Goal: Task Accomplishment & Management: Manage account settings

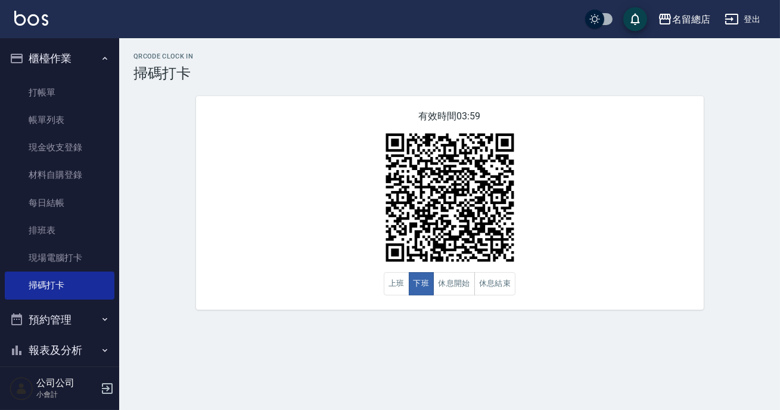
scroll to position [105, 0]
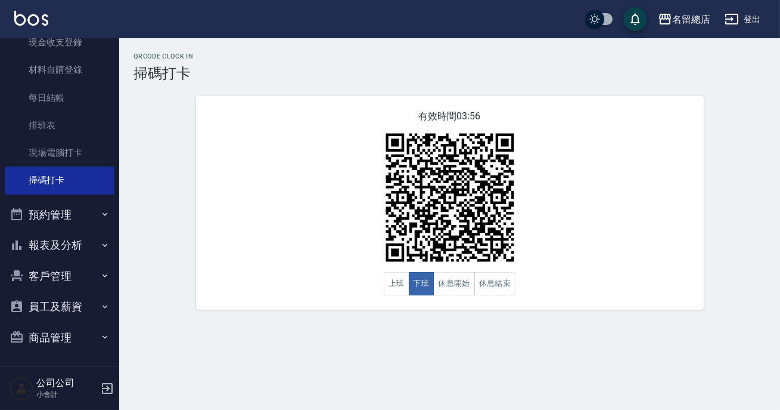
click at [59, 240] on button "報表及分析" at bounding box center [60, 245] width 110 height 31
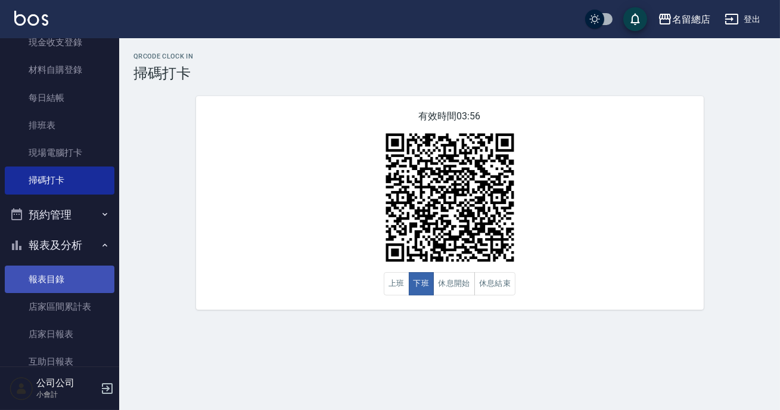
click at [48, 285] on link "報表目錄" at bounding box center [60, 278] width 110 height 27
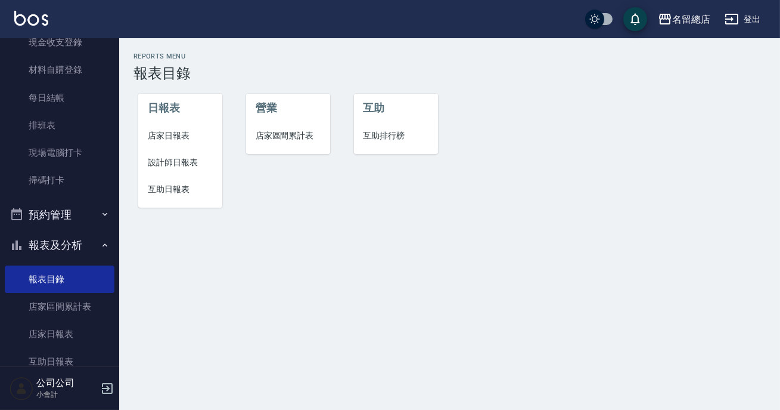
click at [173, 150] on li "設計師日報表" at bounding box center [180, 162] width 84 height 27
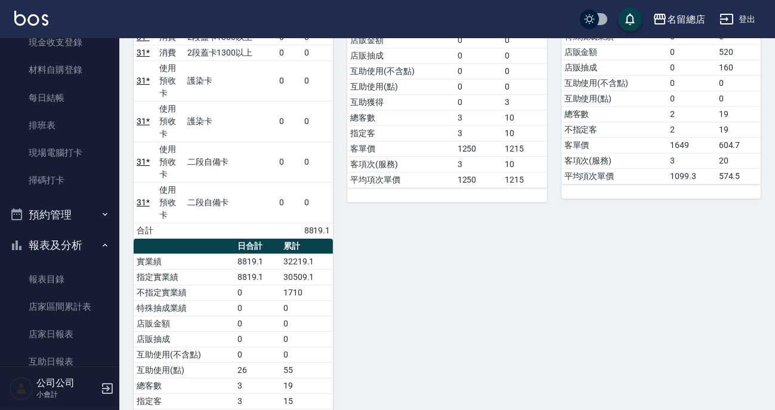
scroll to position [108, 0]
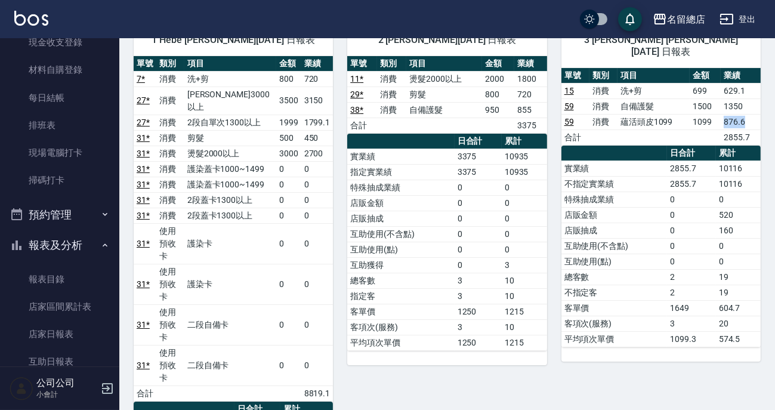
drag, startPoint x: 724, startPoint y: 105, endPoint x: 751, endPoint y: 110, distance: 27.3
click at [751, 114] on td "876.6" at bounding box center [740, 122] width 40 height 16
click at [730, 114] on td "876.6" at bounding box center [740, 122] width 40 height 16
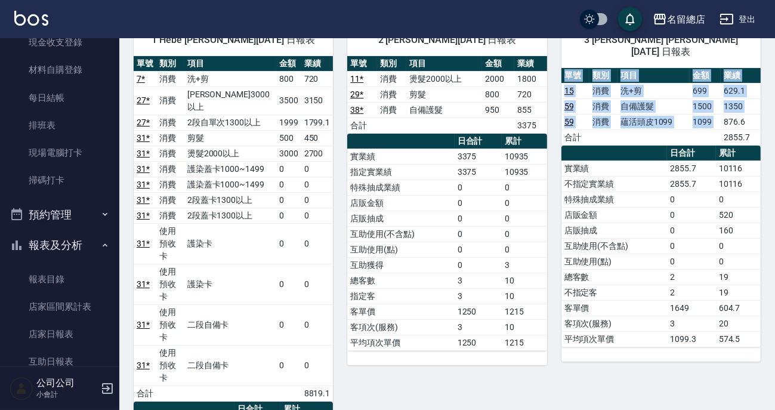
drag, startPoint x: 722, startPoint y: 108, endPoint x: 769, endPoint y: 109, distance: 47.1
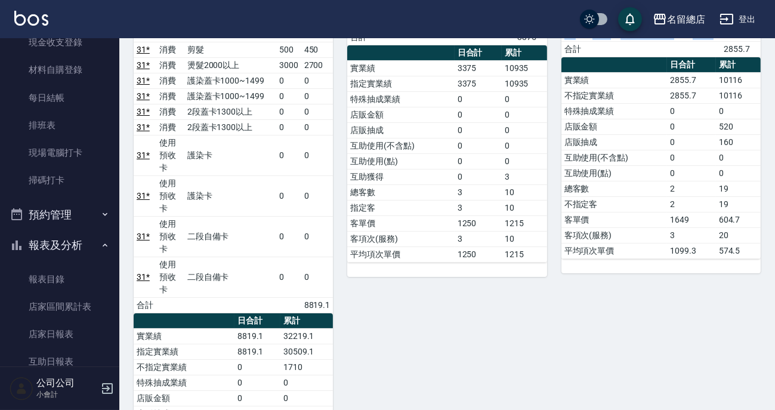
scroll to position [0, 0]
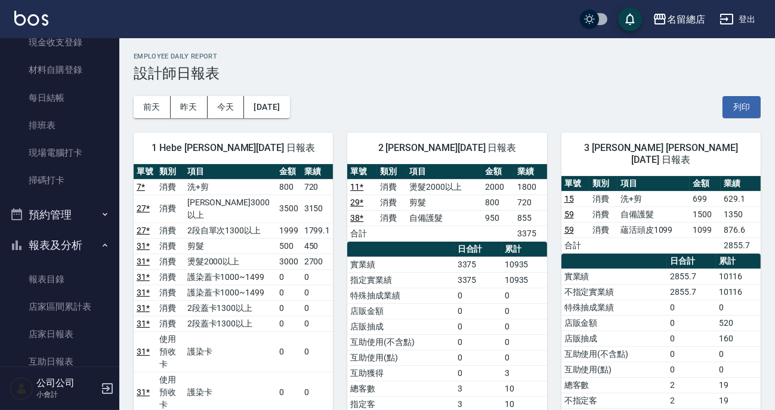
click at [624, 89] on div "[DATE] [DATE] [DATE] [DATE] 列印" at bounding box center [447, 107] width 627 height 51
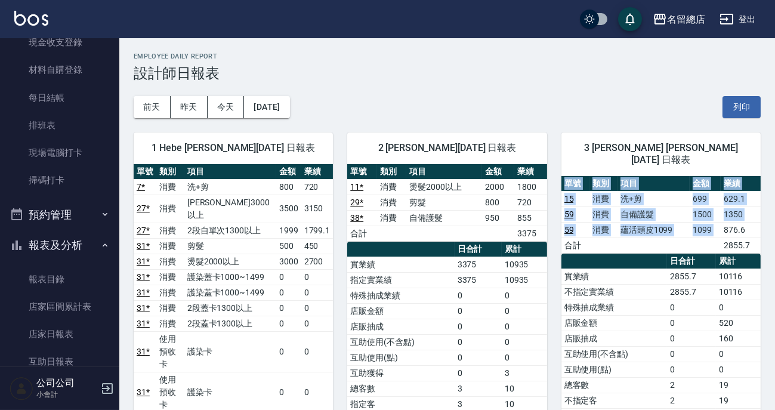
drag, startPoint x: 721, startPoint y: 216, endPoint x: 762, endPoint y: 216, distance: 40.5
click at [747, 224] on td "876.6" at bounding box center [740, 230] width 40 height 16
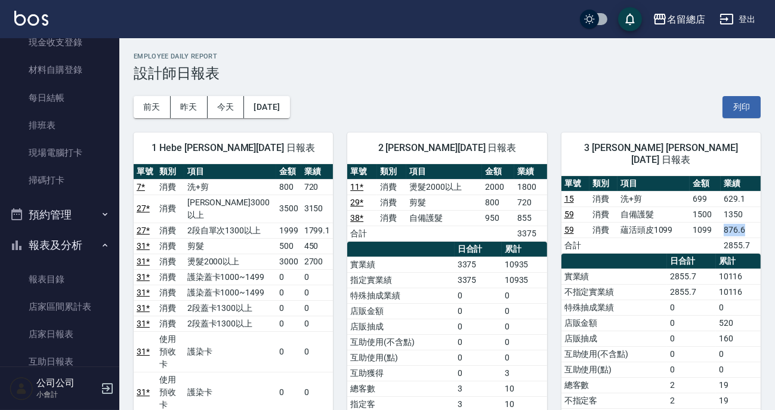
drag, startPoint x: 744, startPoint y: 213, endPoint x: 715, endPoint y: 214, distance: 28.6
click at [715, 222] on tr "59 消費 蘊活頭皮1099 1099 876.6" at bounding box center [660, 230] width 199 height 16
click at [643, 108] on div "[DATE] [DATE] [DATE] [DATE] 列印" at bounding box center [447, 107] width 627 height 51
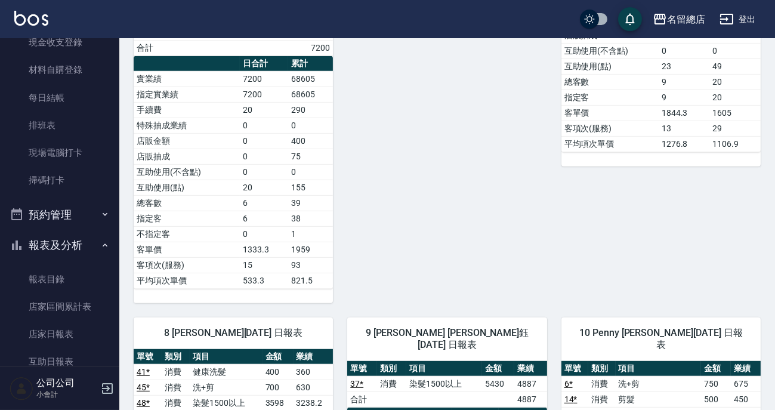
scroll to position [1246, 0]
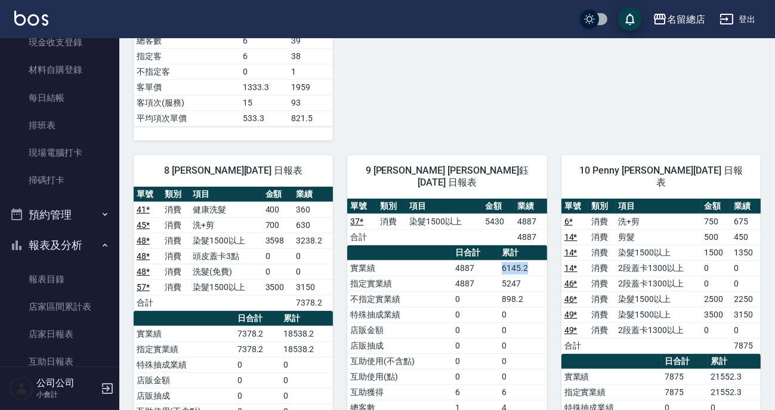
drag, startPoint x: 525, startPoint y: 134, endPoint x: 500, endPoint y: 139, distance: 25.6
click at [500, 260] on tr "實業績 4887 6145.2" at bounding box center [446, 268] width 199 height 16
drag, startPoint x: 489, startPoint y: 143, endPoint x: 495, endPoint y: 145, distance: 6.4
click at [490, 260] on td "4887" at bounding box center [475, 268] width 47 height 16
click at [541, 260] on td "6145.2" at bounding box center [522, 268] width 48 height 16
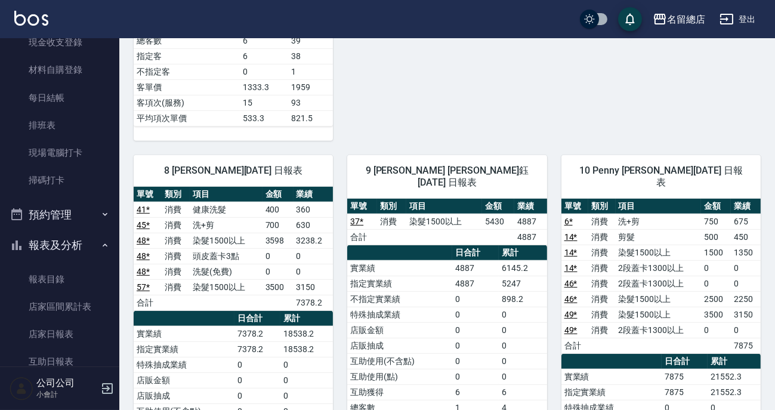
click at [550, 141] on div "10 Penny [PERSON_NAME][DATE] 日報表 單號 類別 項目 金額 業績 6 * 消費 洗+剪 750 675 14 * 消費 剪髮 5…" at bounding box center [653, 355] width 213 height 429
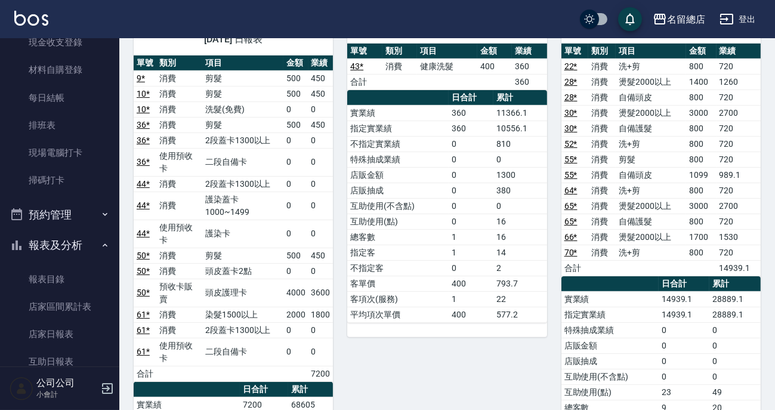
scroll to position [704, 0]
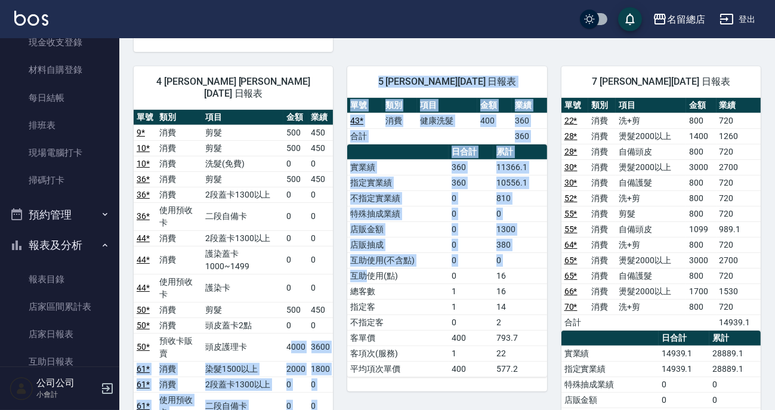
drag, startPoint x: 290, startPoint y: 243, endPoint x: 363, endPoint y: 236, distance: 72.5
click at [335, 215] on div "5 [PERSON_NAME][DATE] 日報表 單號 類別 項目 金額 業績 43 * 消費 健康洗髮 400 360 合計 360 日合計 累計 實業績…" at bounding box center [439, 367] width 213 height 631
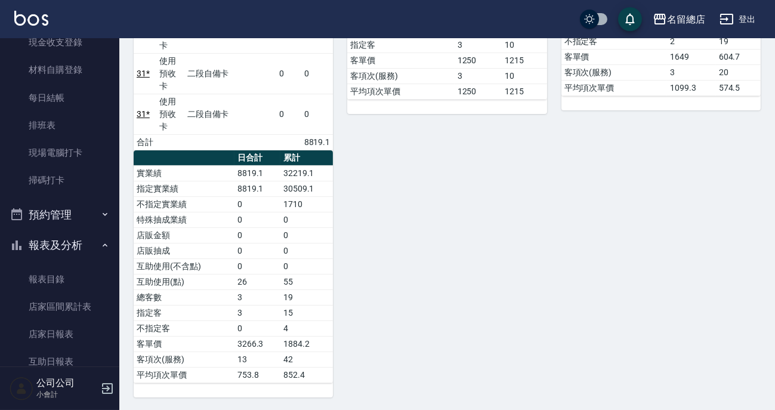
scroll to position [0, 0]
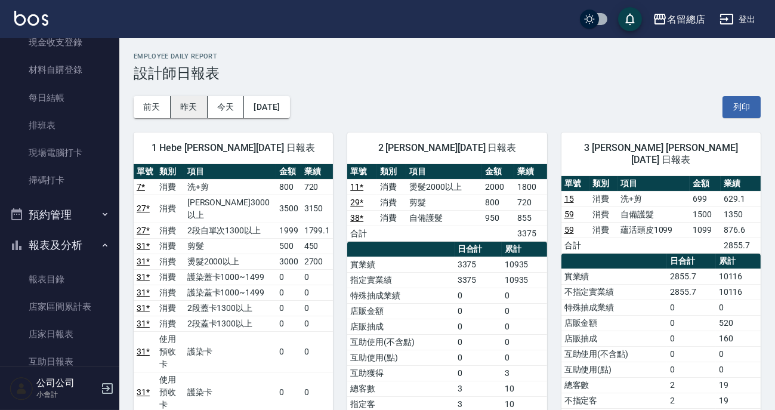
click at [190, 110] on button "昨天" at bounding box center [189, 107] width 37 height 22
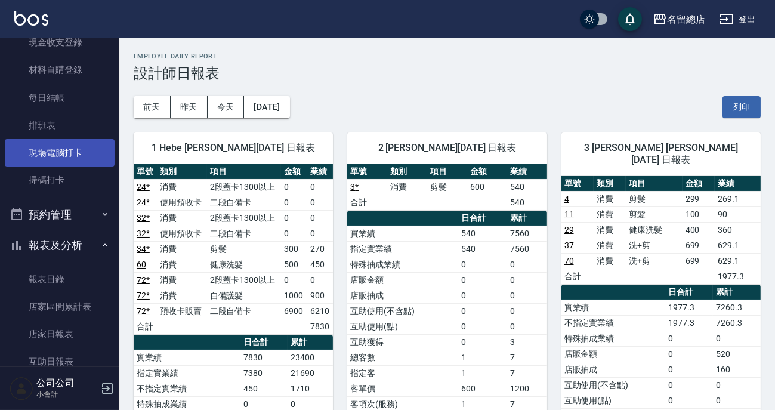
click at [45, 161] on link "現場電腦打卡" at bounding box center [60, 152] width 110 height 27
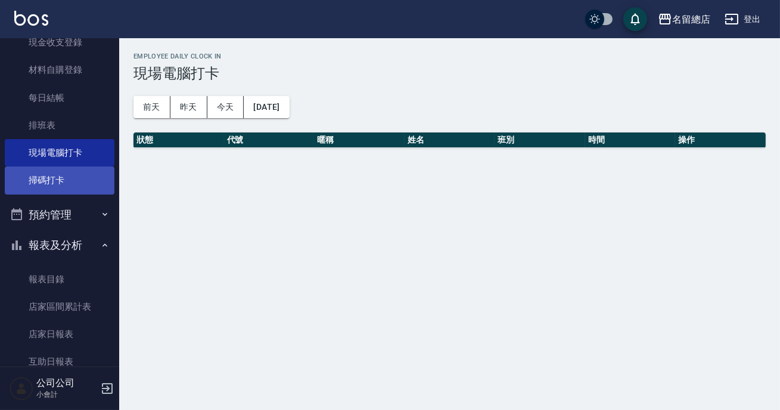
click at [25, 176] on link "掃碼打卡" at bounding box center [60, 179] width 110 height 27
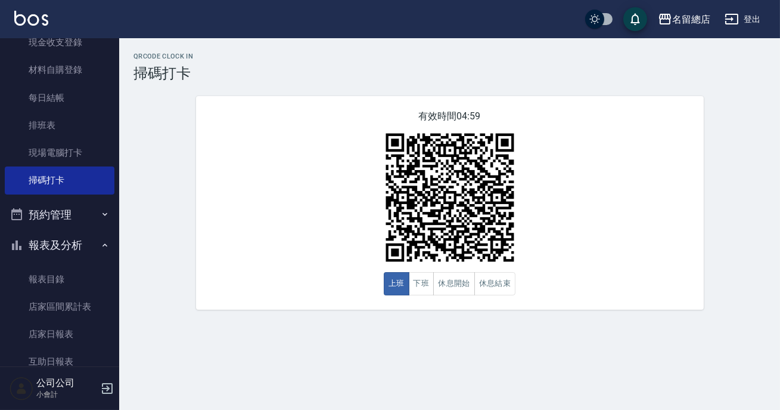
click at [36, 212] on button "預約管理" at bounding box center [60, 214] width 110 height 31
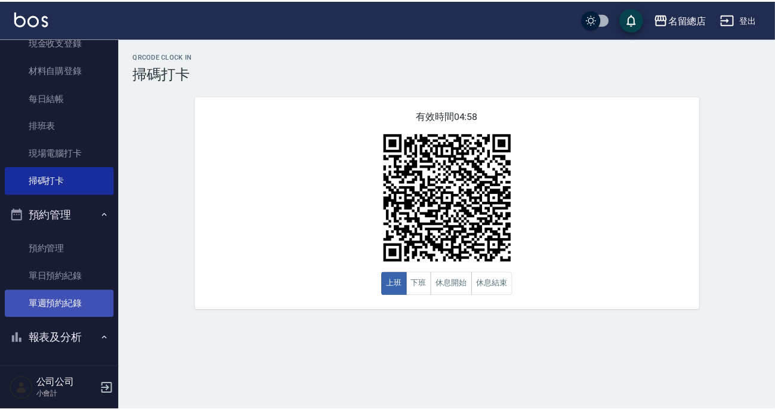
scroll to position [213, 0]
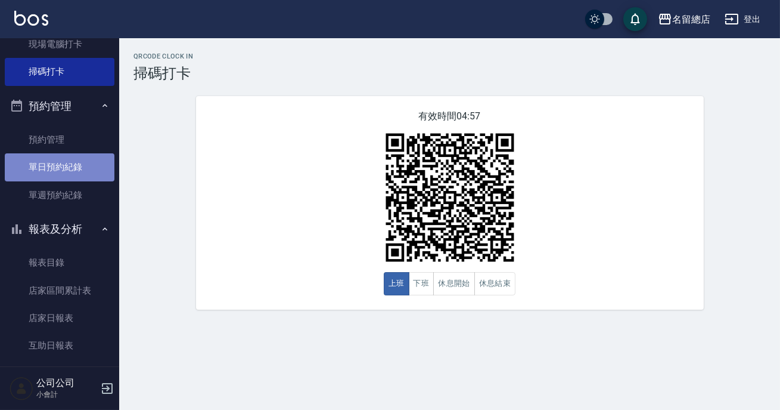
click at [67, 174] on link "單日預約紀錄" at bounding box center [60, 166] width 110 height 27
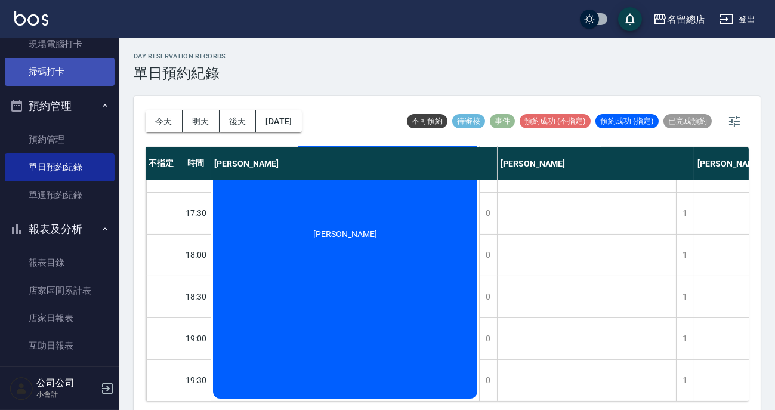
click at [12, 73] on link "掃碼打卡" at bounding box center [60, 71] width 110 height 27
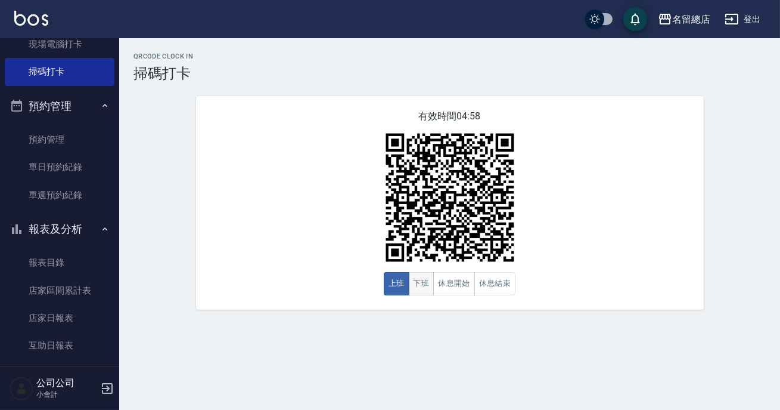
click at [430, 286] on button "下班" at bounding box center [422, 283] width 26 height 23
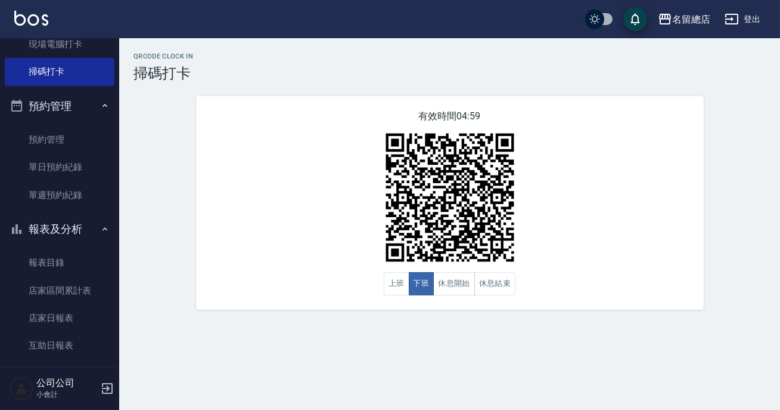
click at [444, 314] on div "QRcode Clock In 掃碼打卡 有效時間 04:59 上班 下班 休息開始 休息結束" at bounding box center [449, 181] width 661 height 286
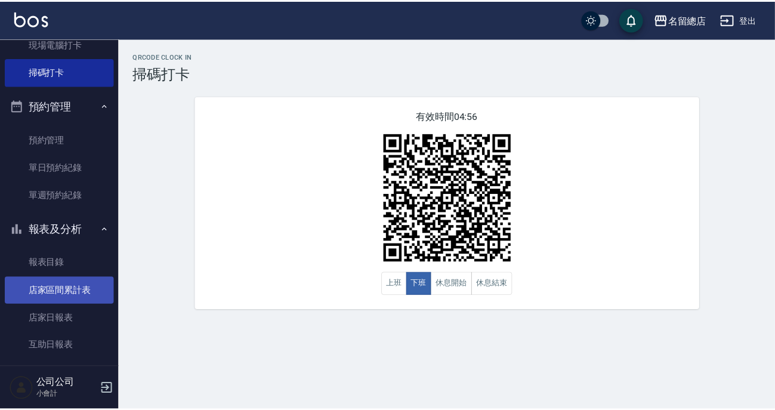
scroll to position [268, 0]
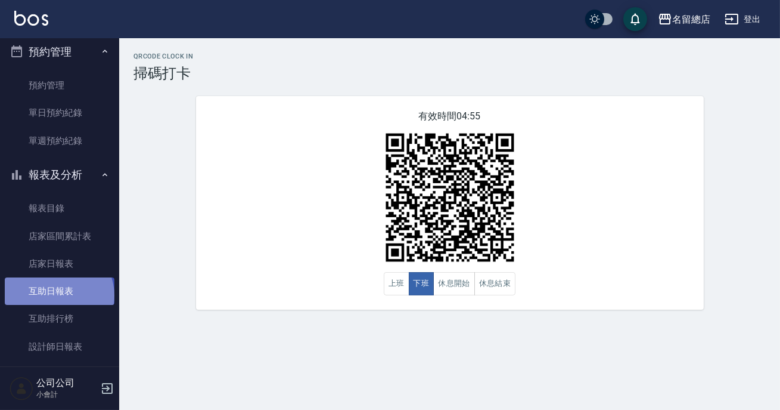
click at [58, 295] on link "互助日報表" at bounding box center [60, 290] width 110 height 27
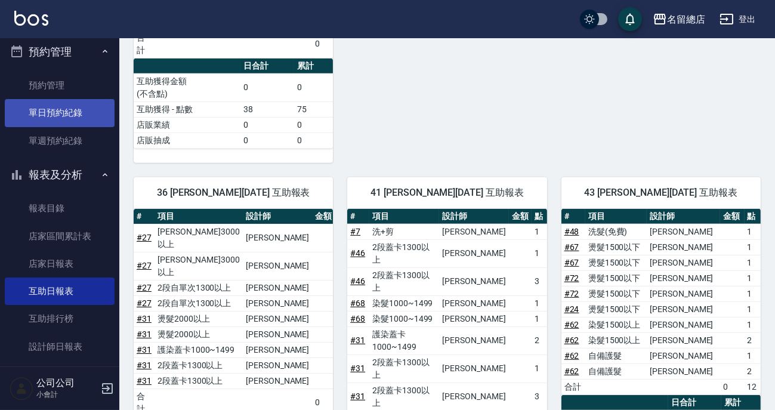
scroll to position [105, 0]
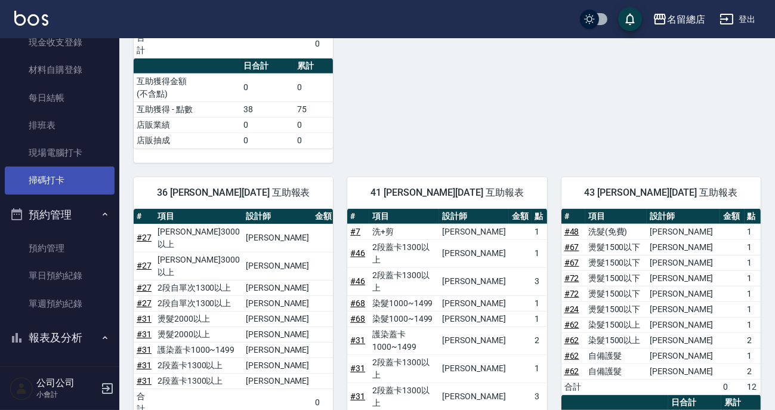
click at [54, 177] on link "掃碼打卡" at bounding box center [60, 179] width 110 height 27
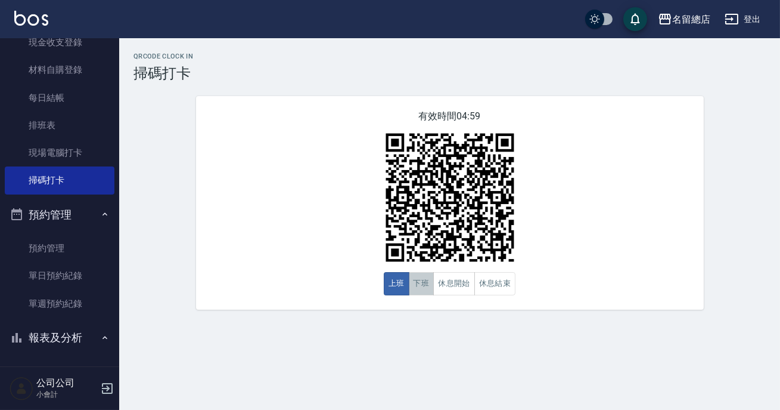
click at [410, 287] on button "下班" at bounding box center [422, 283] width 26 height 23
